Goal: Find specific page/section: Find specific page/section

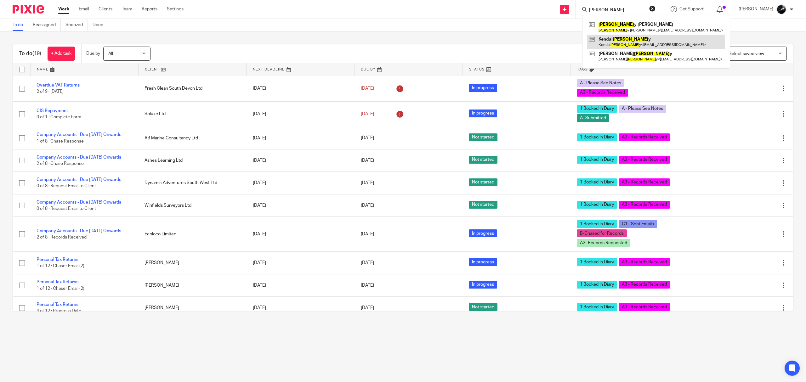
type input "[PERSON_NAME]"
click at [633, 38] on link at bounding box center [656, 42] width 138 height 14
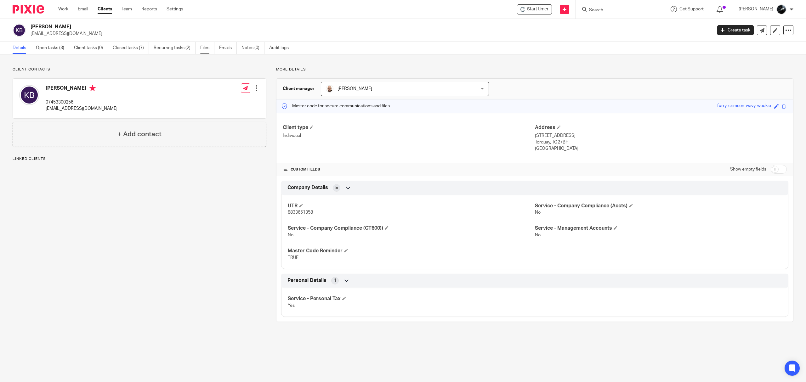
click at [203, 54] on link "Files" at bounding box center [207, 48] width 14 height 12
